Goal: Navigation & Orientation: Find specific page/section

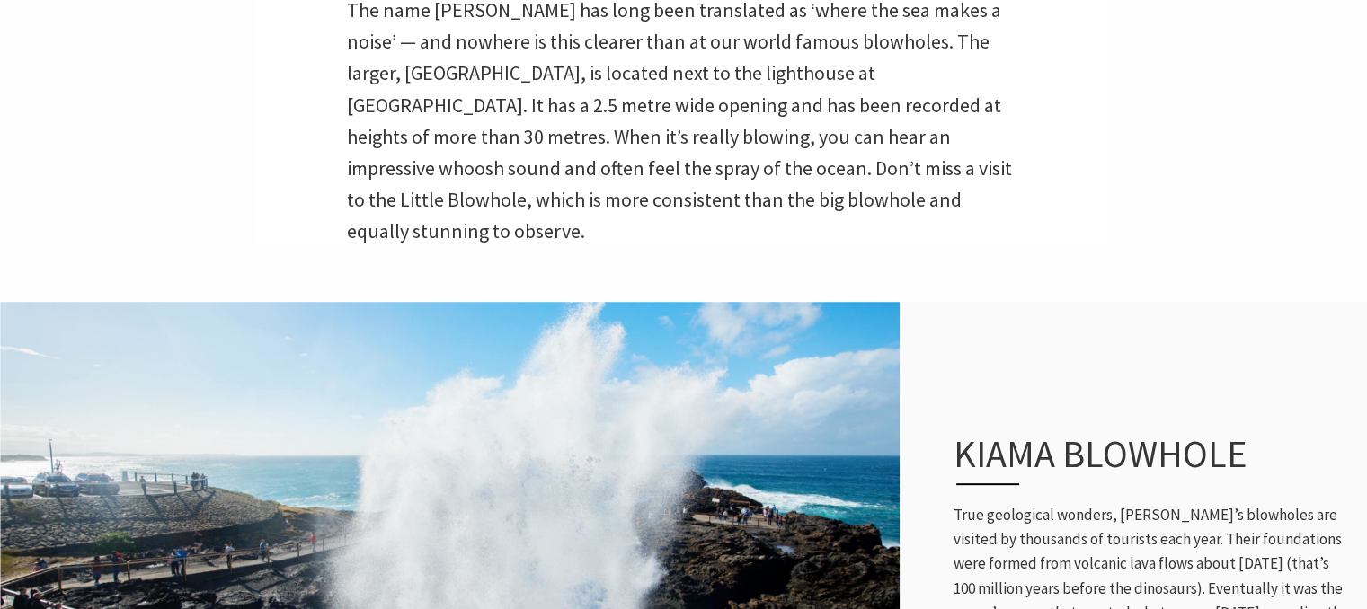
scroll to position [809, 0]
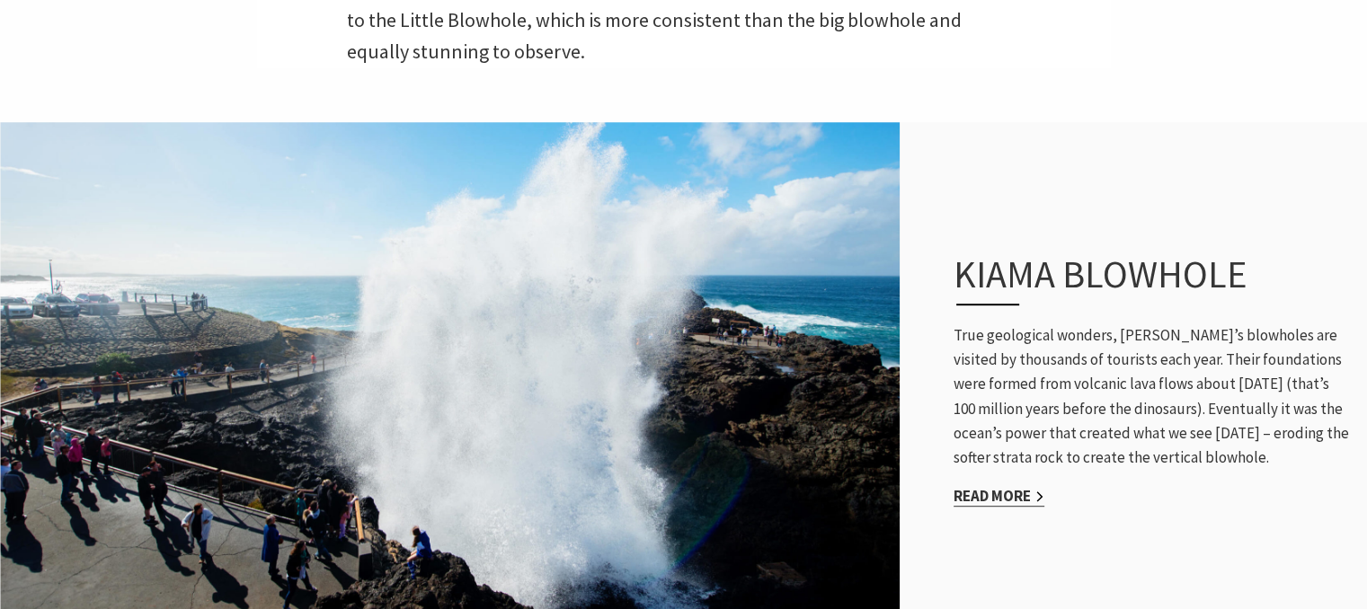
click at [1017, 486] on link "Read More" at bounding box center [998, 496] width 91 height 21
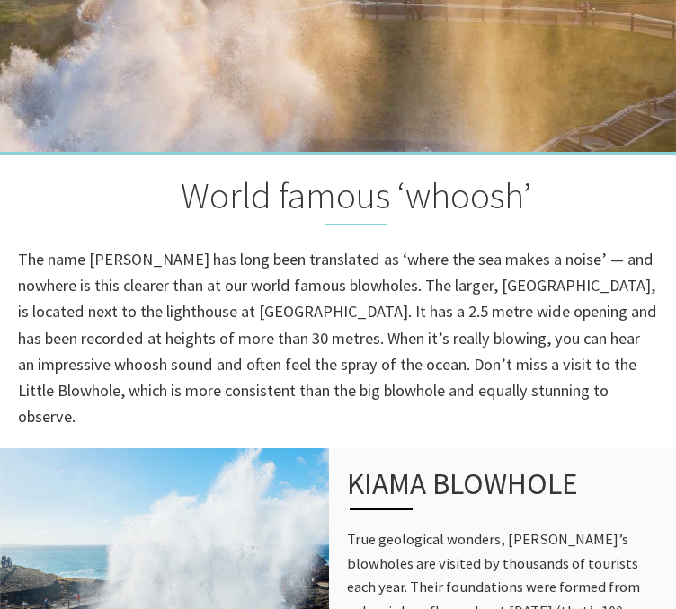
scroll to position [356, 0]
